Goal: Task Accomplishment & Management: Manage account settings

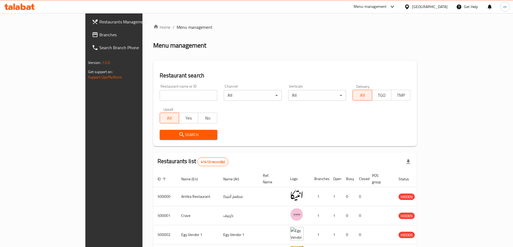
click at [412, 9] on div at bounding box center [408, 7] width 8 height 6
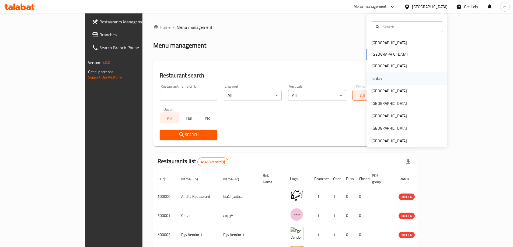
click at [395, 79] on div "Jordan" at bounding box center [406, 78] width 81 height 12
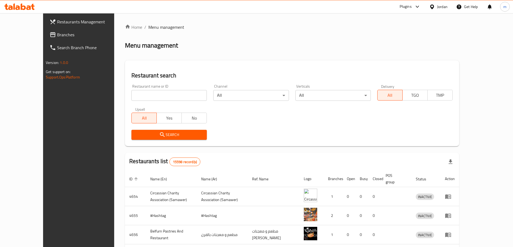
click at [414, 4] on icon at bounding box center [417, 6] width 6 height 6
click at [373, 45] on div "Restaurant-Management" at bounding box center [365, 49] width 51 height 12
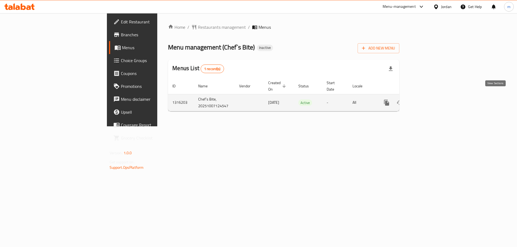
click at [428, 100] on icon "enhanced table" at bounding box center [425, 103] width 6 height 6
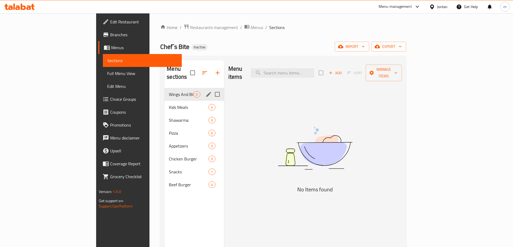
click at [211, 89] on input "Menu sections" at bounding box center [216, 94] width 11 height 11
checkbox input "true"
click at [169, 104] on span "Kids Meals" at bounding box center [181, 107] width 24 height 6
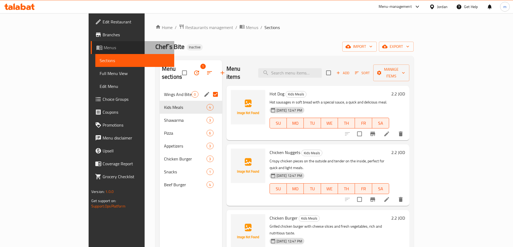
click at [91, 44] on link "Menus" at bounding box center [132, 47] width 83 height 13
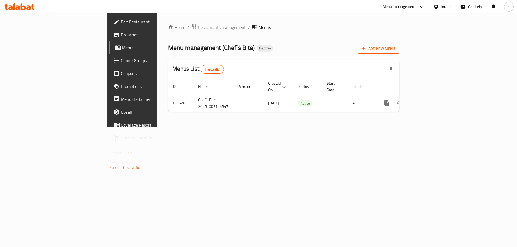
click at [395, 45] on span "Add New Menu" at bounding box center [378, 48] width 33 height 7
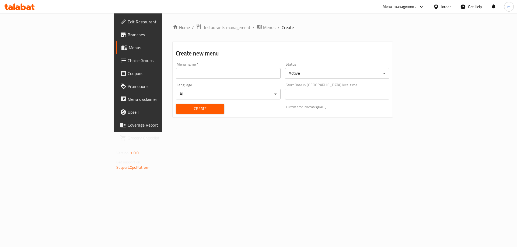
click at [176, 74] on input "text" at bounding box center [228, 73] width 104 height 11
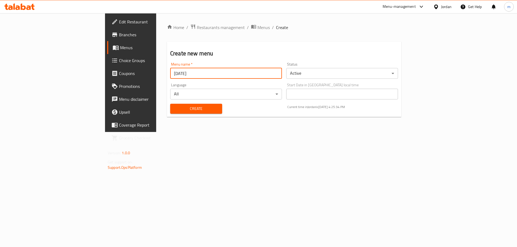
type input "[DATE]"
click at [170, 108] on button "Create" at bounding box center [196, 109] width 52 height 10
